Goal: Transaction & Acquisition: Obtain resource

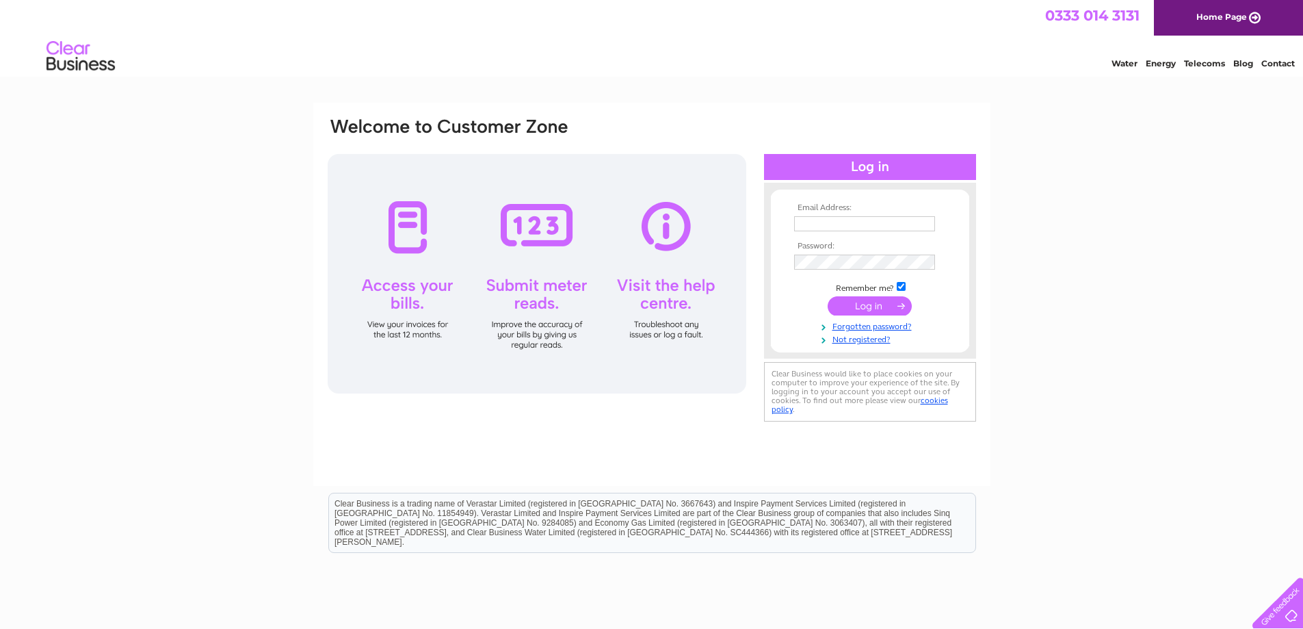
type input "[EMAIL_ADDRESS][DOMAIN_NAME]"
click at [871, 303] on input "submit" at bounding box center [870, 305] width 84 height 19
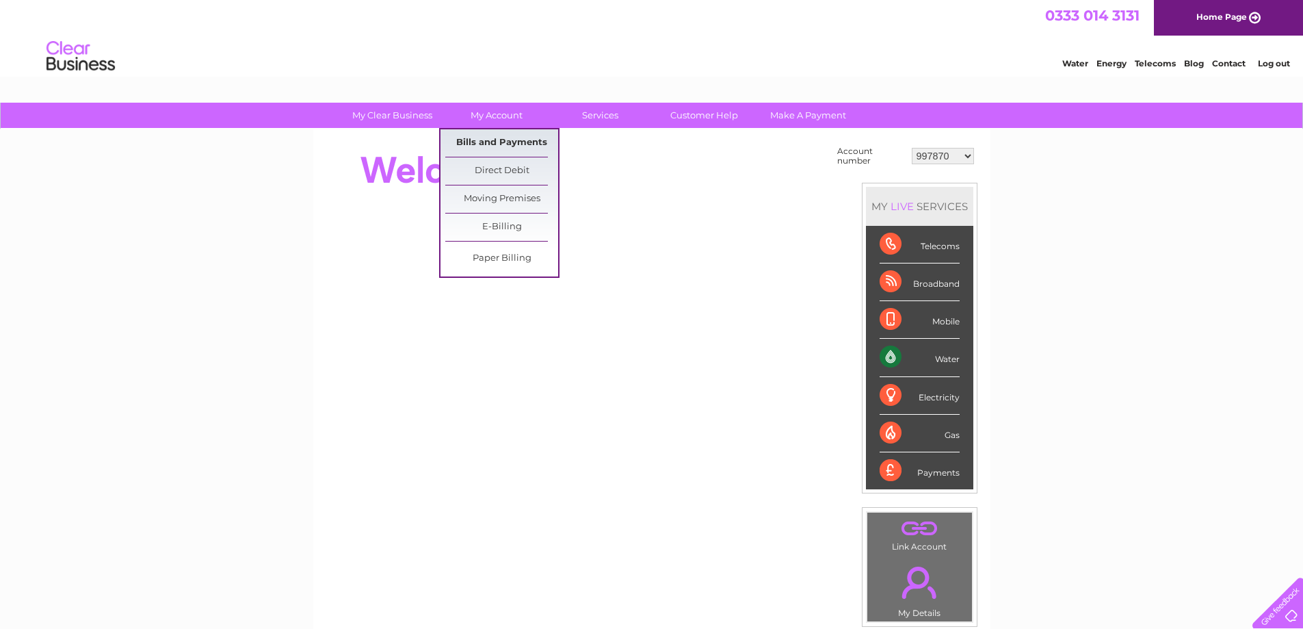
click at [500, 135] on link "Bills and Payments" at bounding box center [501, 142] width 113 height 27
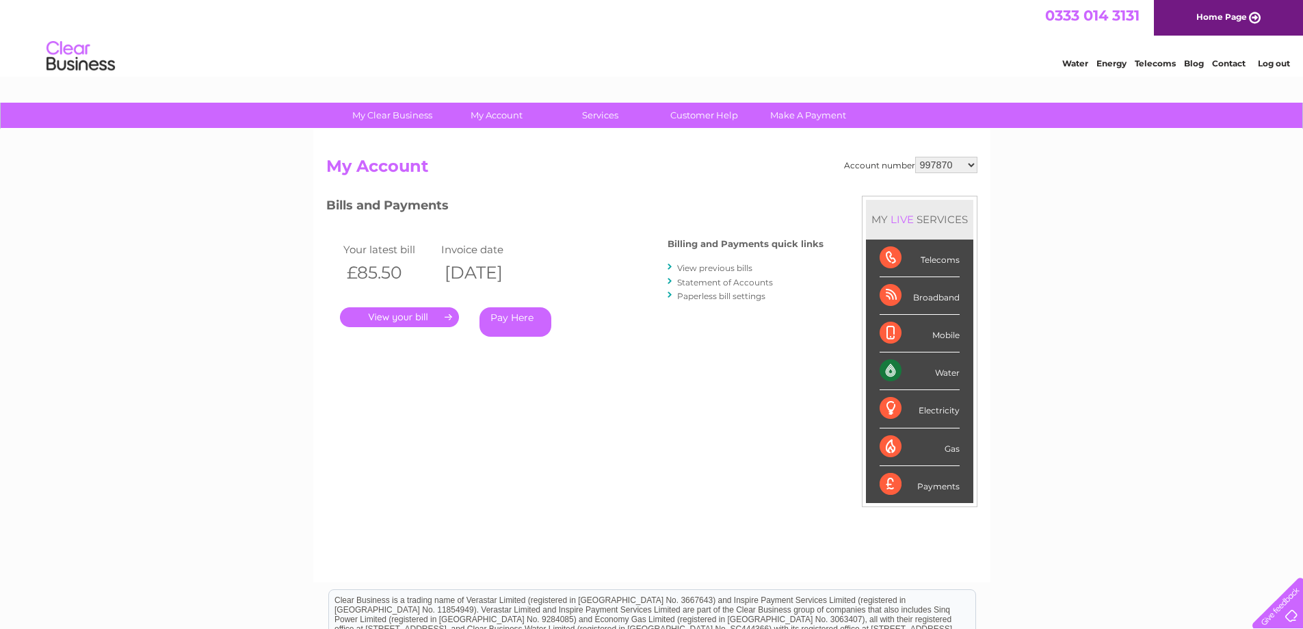
click at [415, 316] on link "." at bounding box center [399, 317] width 119 height 20
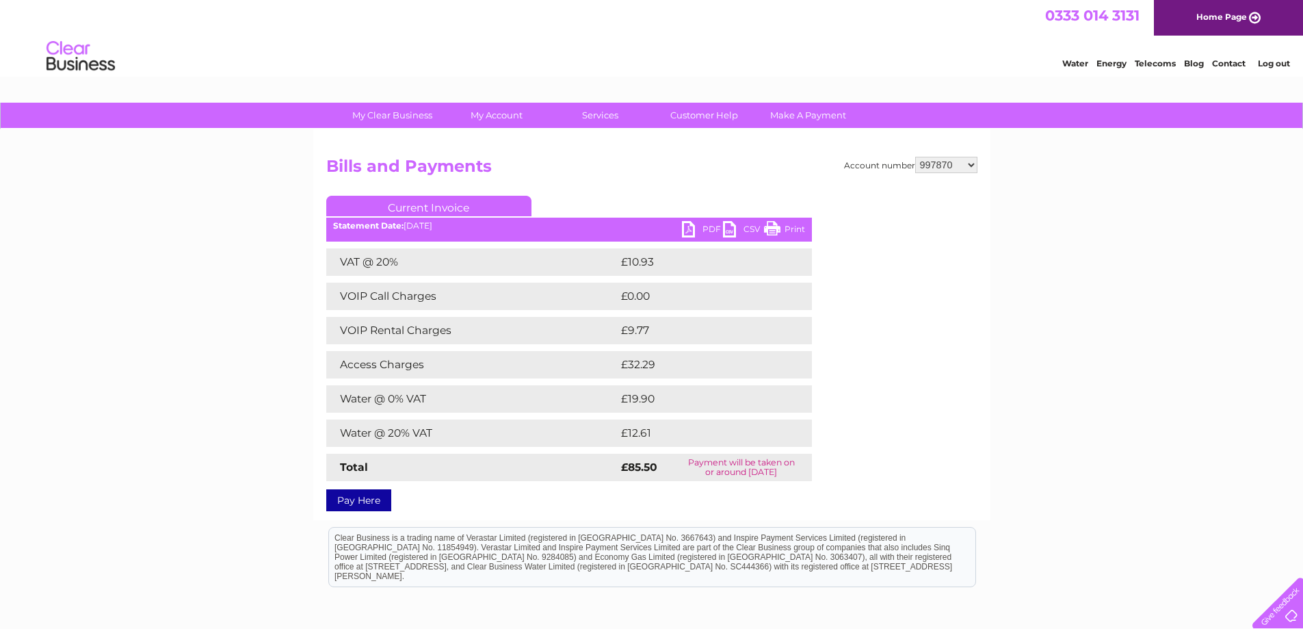
click at [688, 230] on link "PDF" at bounding box center [702, 231] width 41 height 20
